Goal: Information Seeking & Learning: Find specific page/section

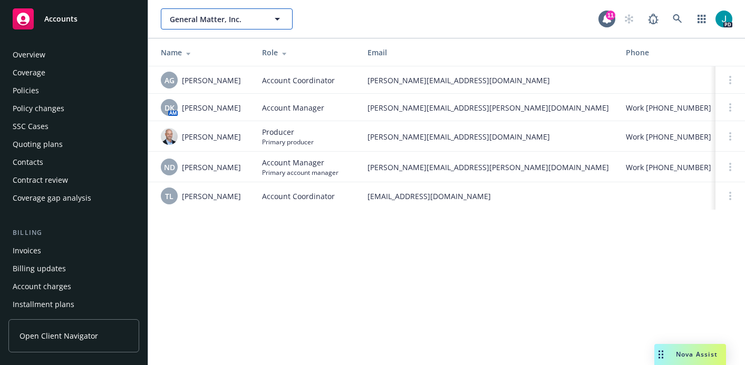
scroll to position [321, 0]
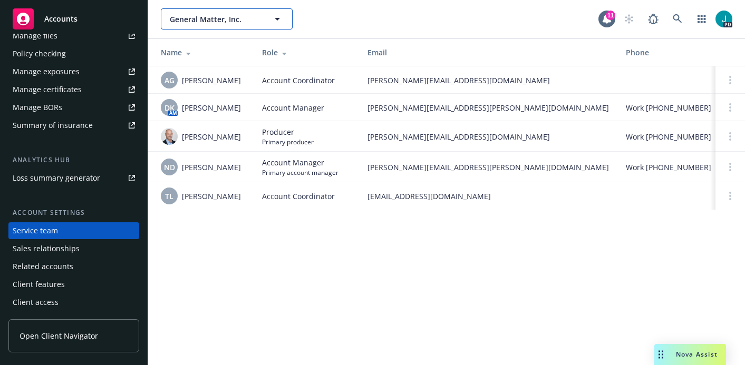
click at [217, 16] on span "General Matter, Inc." at bounding box center [215, 19] width 91 height 11
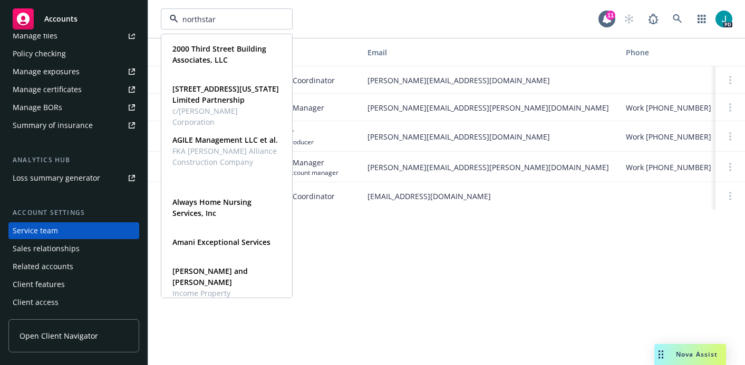
type input "northstar"
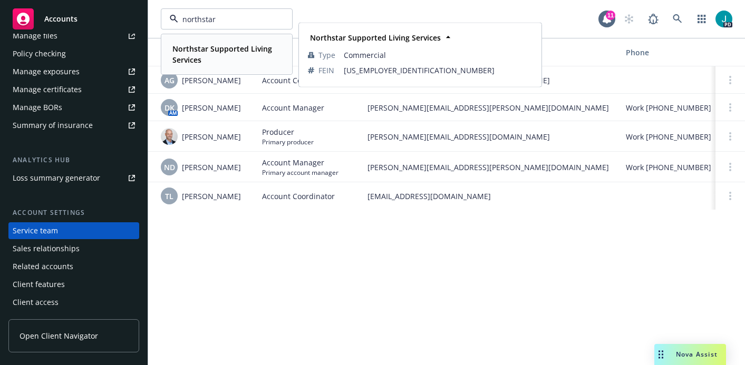
click at [230, 54] on span "Northstar Supported Living Services" at bounding box center [225, 54] width 106 height 22
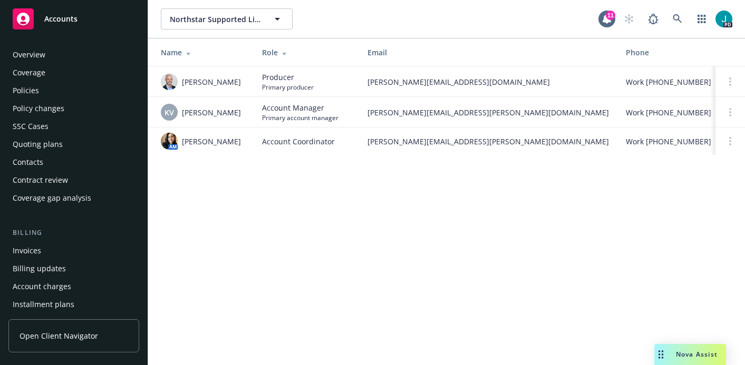
click at [54, 55] on div "Overview" at bounding box center [74, 54] width 122 height 17
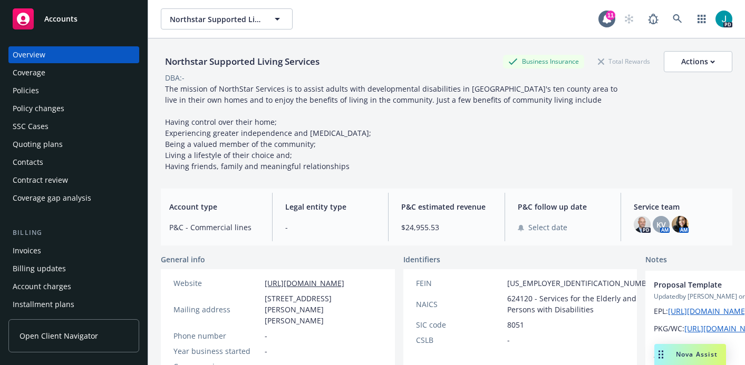
click at [45, 94] on div "Policies" at bounding box center [74, 90] width 122 height 17
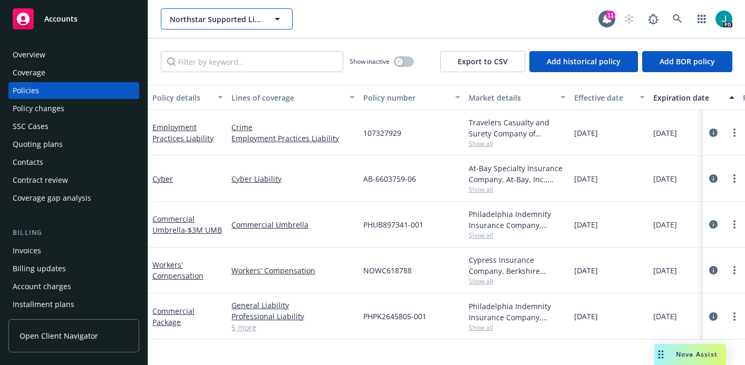
click at [196, 18] on span "Northstar Supported Living Services" at bounding box center [215, 19] width 91 height 11
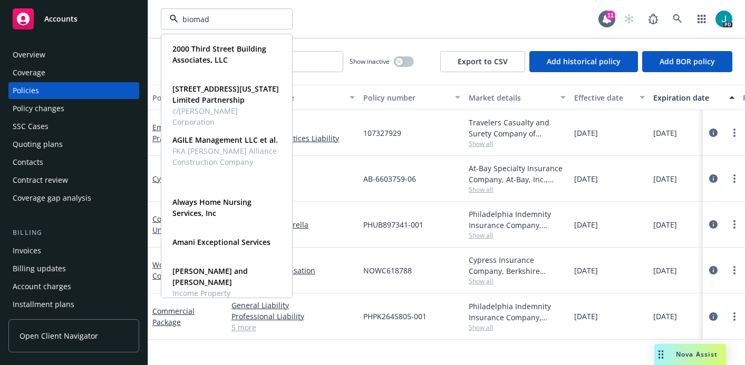
type input "biomade"
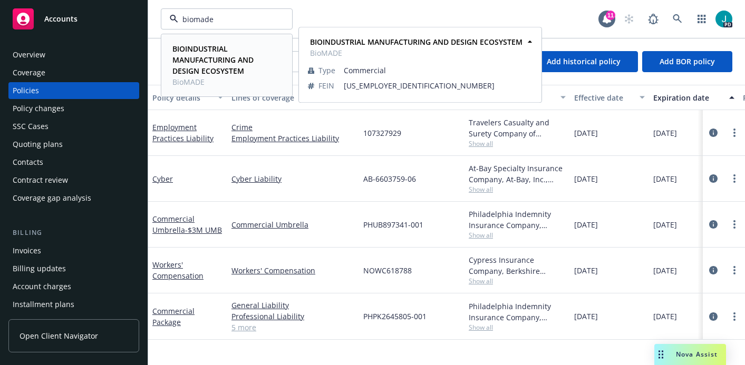
click at [208, 52] on strong "BIOINDUSTRIAL MANUFACTURING AND DESIGN ECOSYSTEM" at bounding box center [212, 60] width 81 height 32
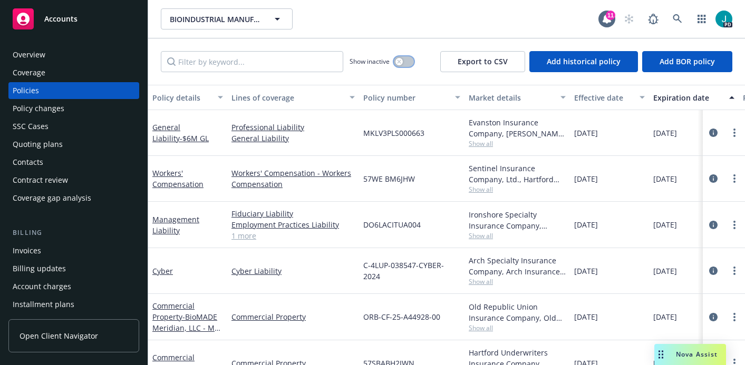
click at [399, 63] on icon "button" at bounding box center [399, 62] width 4 height 4
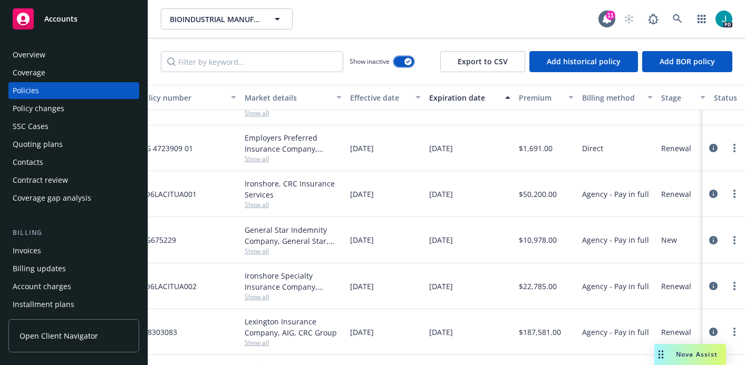
scroll to position [245, 0]
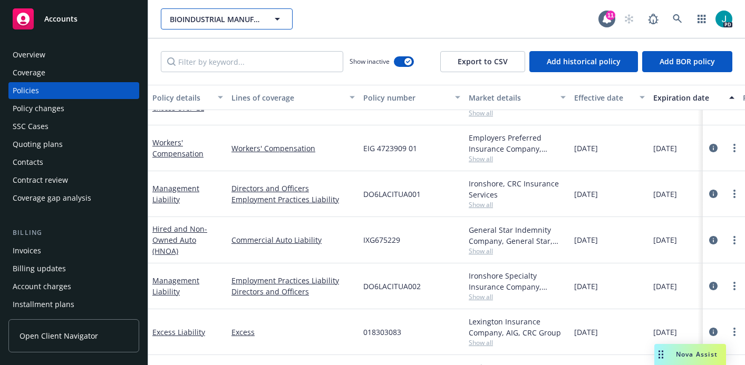
click at [202, 21] on span "BIOINDUSTRIAL MANUFACTURING AND DESIGN ECOSYSTEM" at bounding box center [215, 19] width 91 height 11
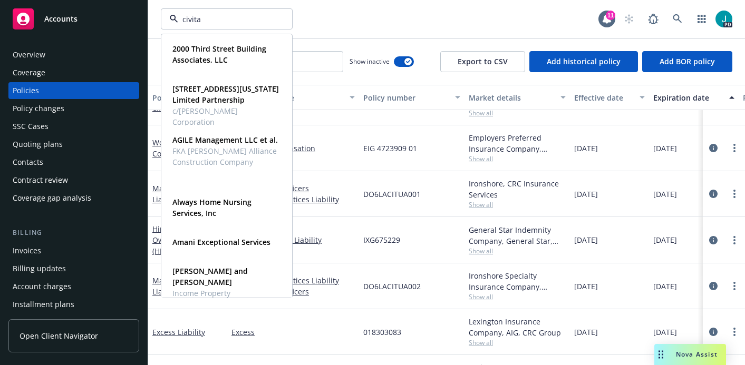
type input "civitas"
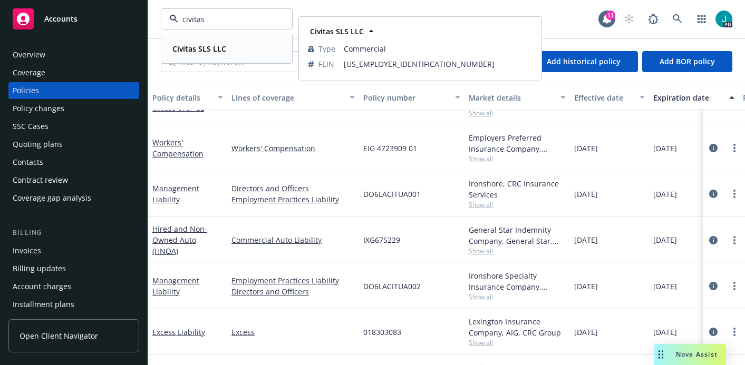
click at [194, 45] on strong "Civitas SLS LLC" at bounding box center [199, 49] width 54 height 10
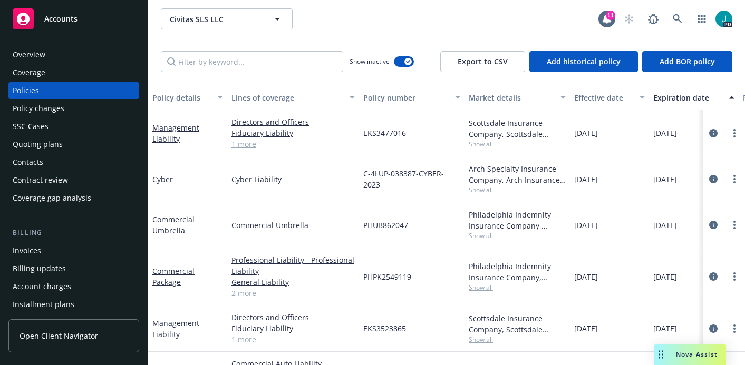
click at [64, 57] on div "Overview" at bounding box center [74, 54] width 122 height 17
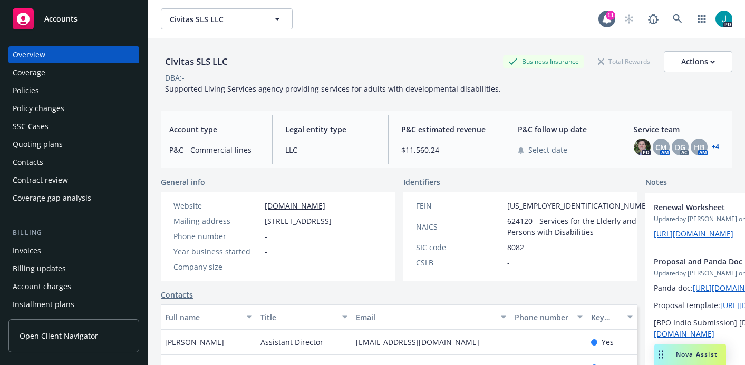
click at [37, 92] on div "Policies" at bounding box center [26, 90] width 26 height 17
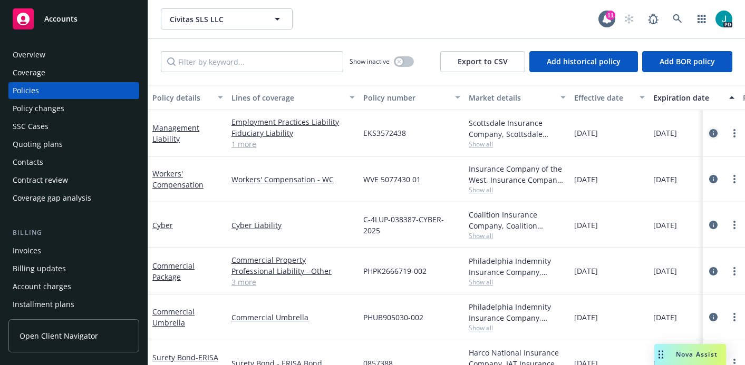
click at [709, 134] on icon "circleInformation" at bounding box center [713, 133] width 8 height 8
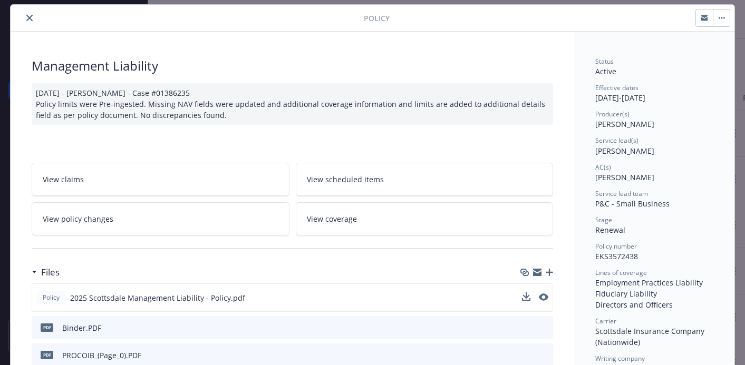
scroll to position [83, 0]
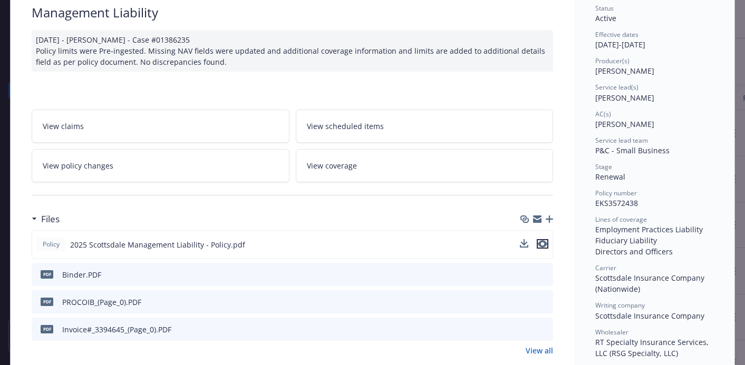
click at [541, 245] on icon "preview file" at bounding box center [542, 243] width 9 height 7
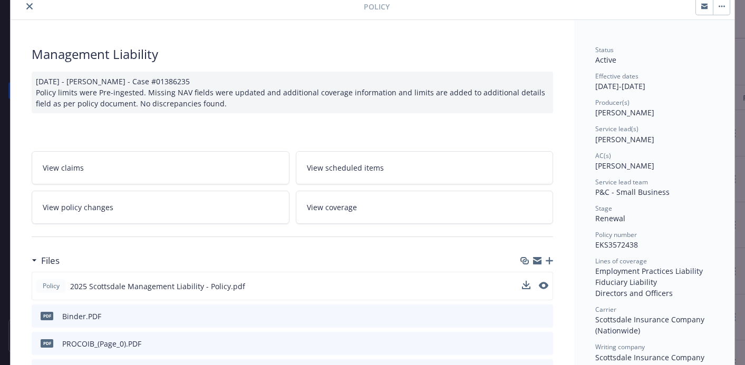
scroll to position [0, 0]
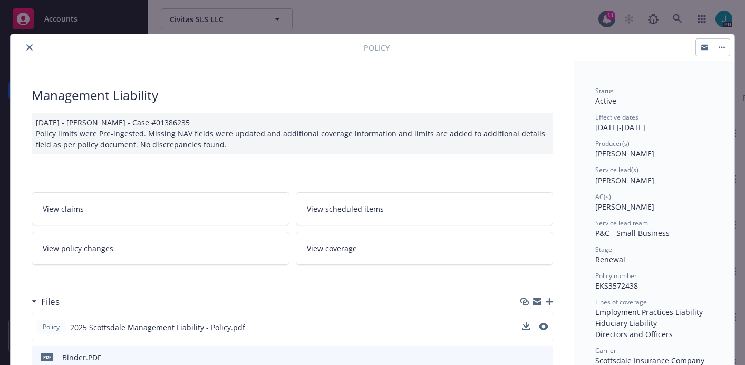
click at [24, 42] on button "close" at bounding box center [29, 47] width 13 height 13
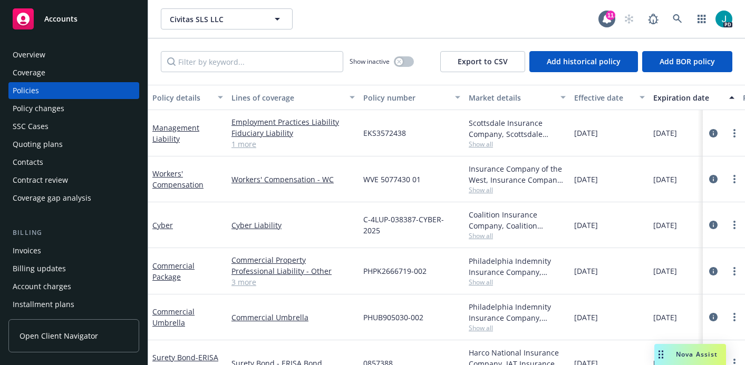
click at [44, 103] on div "Policy changes" at bounding box center [39, 108] width 52 height 17
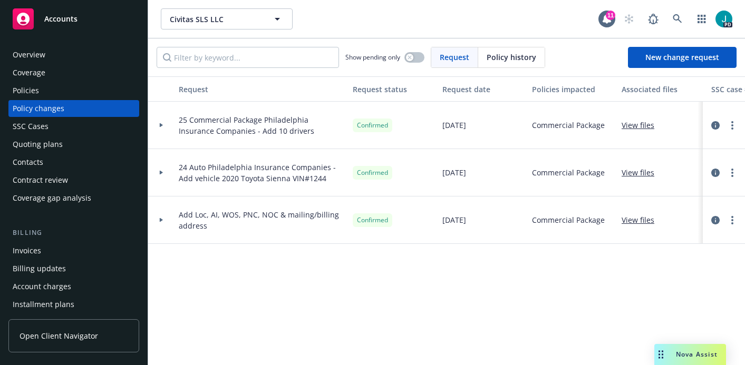
click at [651, 223] on link "View files" at bounding box center [641, 219] width 41 height 11
